Goal: Find contact information: Find contact information

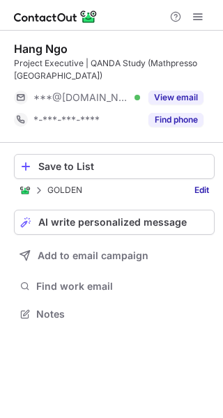
scroll to position [304, 223]
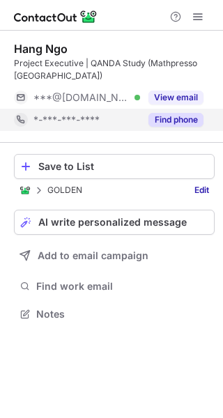
click at [103, 127] on div "*-***-***-****" at bounding box center [77, 120] width 126 height 22
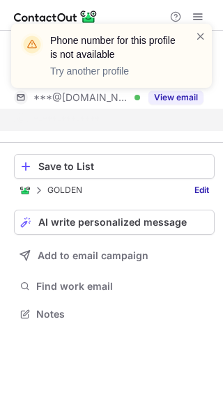
scroll to position [282, 223]
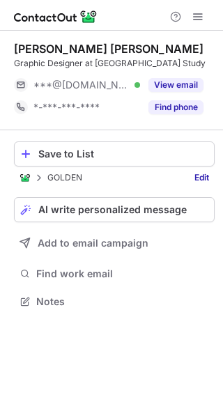
scroll to position [292, 223]
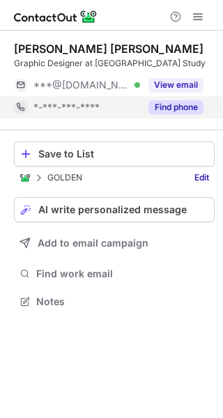
click at [147, 111] on div "Find phone" at bounding box center [171, 107] width 63 height 22
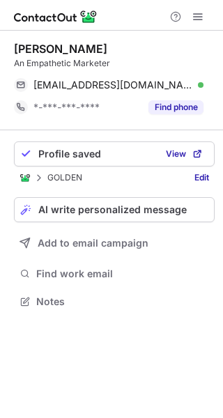
scroll to position [292, 223]
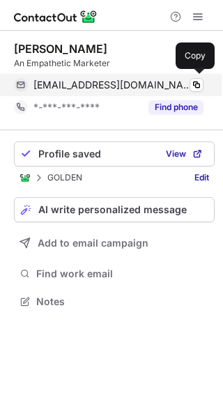
click at [97, 83] on span "[EMAIL_ADDRESS][DOMAIN_NAME]" at bounding box center [112, 85] width 159 height 13
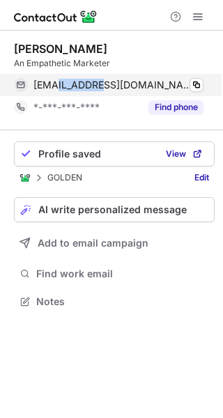
drag, startPoint x: 93, startPoint y: 84, endPoint x: 49, endPoint y: 85, distance: 44.6
click at [49, 85] on span "[EMAIL_ADDRESS][DOMAIN_NAME]" at bounding box center [112, 85] width 159 height 13
drag, startPoint x: 97, startPoint y: 88, endPoint x: 31, endPoint y: 91, distance: 65.5
click at [31, 91] on div "[EMAIL_ADDRESS][DOMAIN_NAME] Verified Copy" at bounding box center [108, 85] width 189 height 22
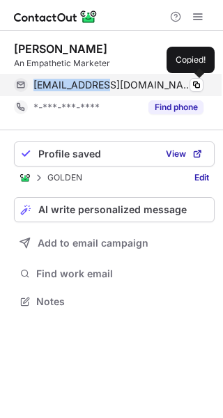
copy span "linhphamtri48"
